Goal: Task Accomplishment & Management: Manage account settings

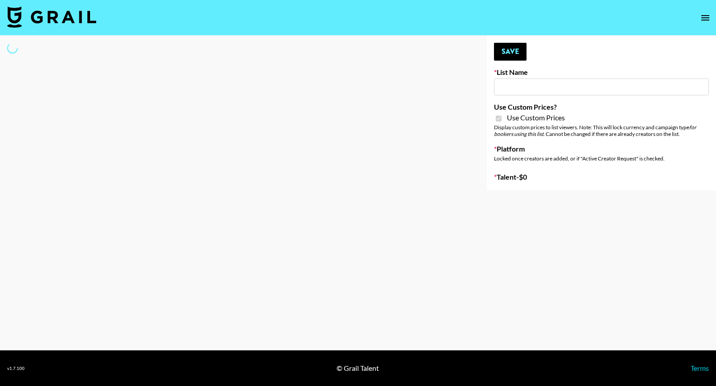
type input "Arya - [DATE]"
checkbox input "true"
select select "Brand"
type input "Jinx Fall Campaign"
checkbox input "true"
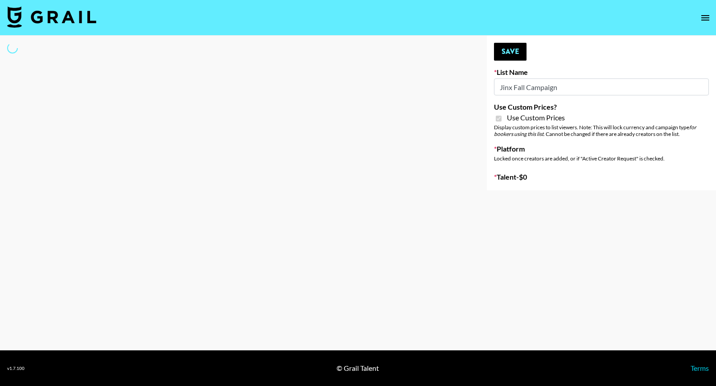
select select "Brand"
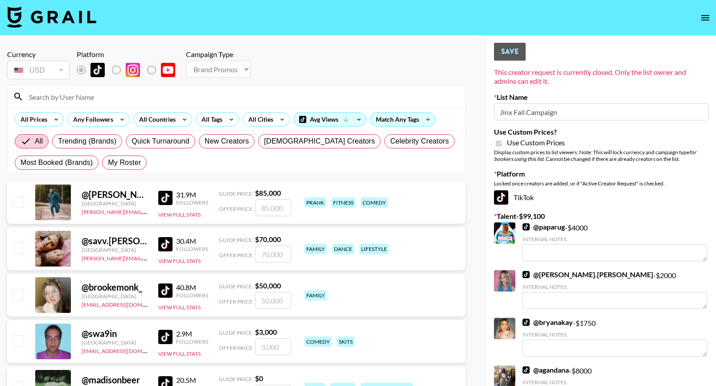
click at [81, 91] on input at bounding box center [242, 97] width 436 height 14
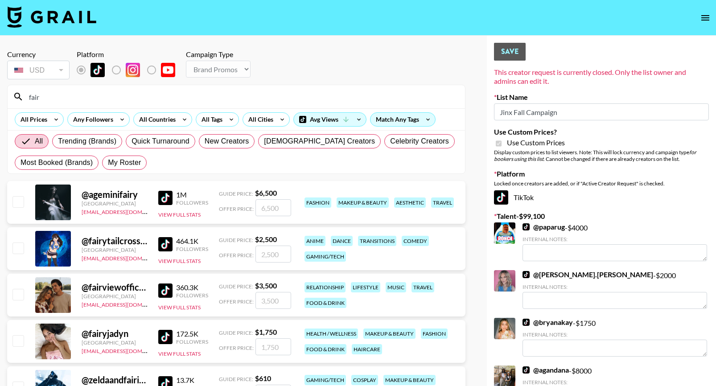
type input "fair"
